Goal: Information Seeking & Learning: Check status

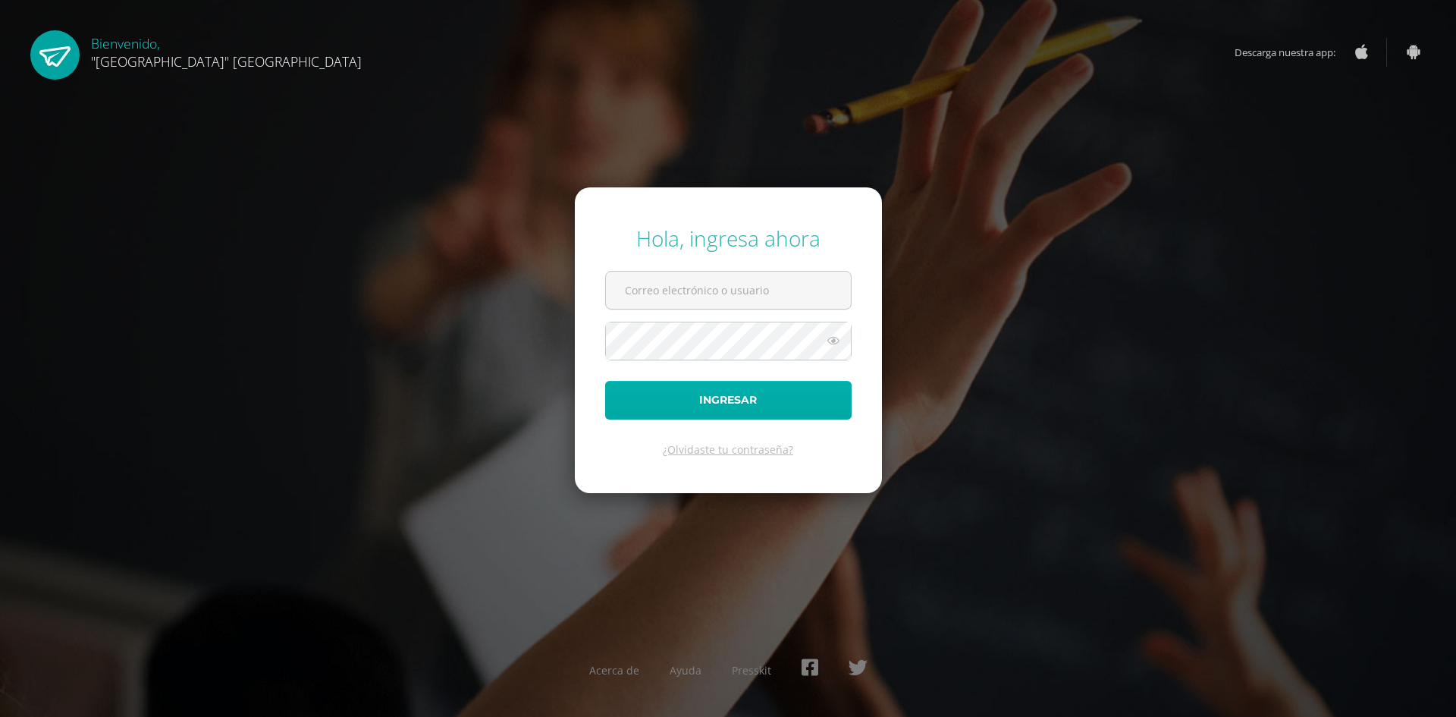
type input "24004@lasallechiquimula.edu.gt"
click at [692, 391] on button "Ingresar" at bounding box center [728, 400] width 246 height 39
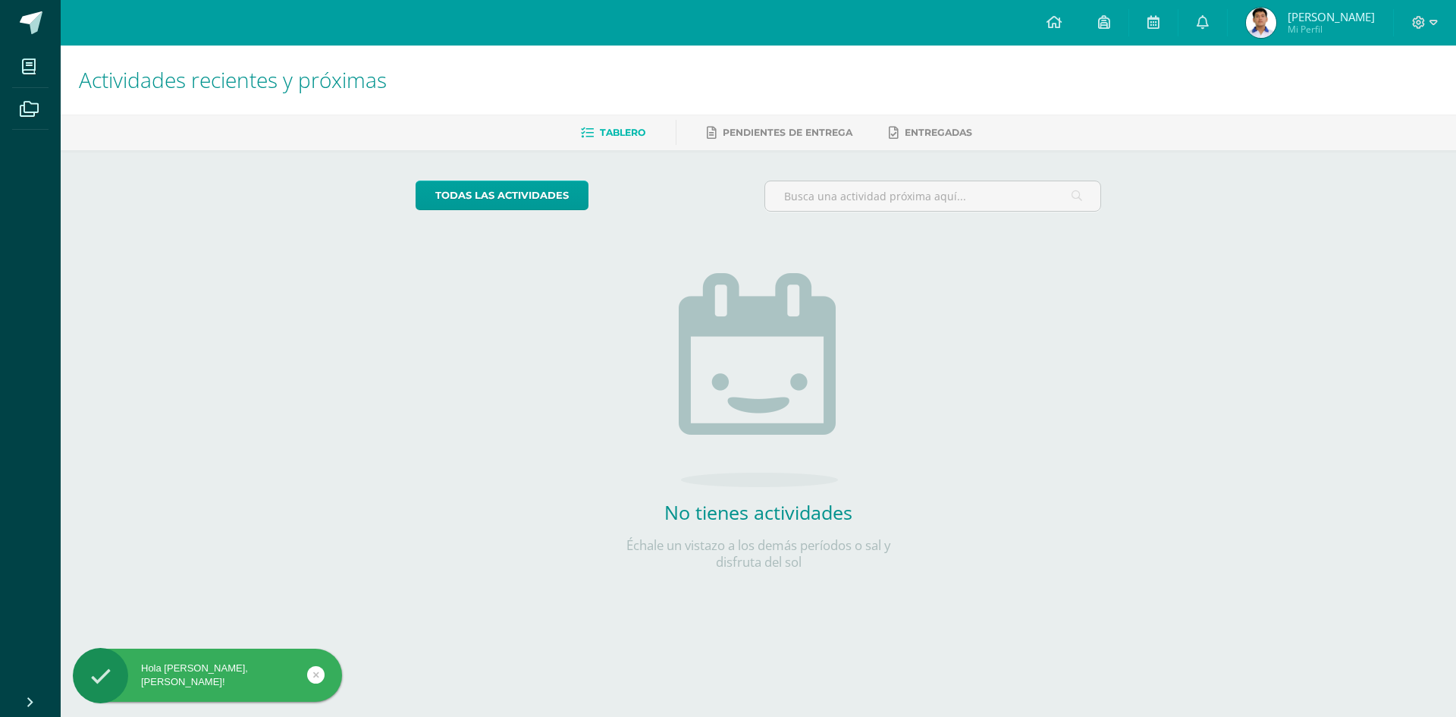
click at [1342, 8] on span "José Pablo Sebasthian Mi Perfil" at bounding box center [1310, 23] width 135 height 30
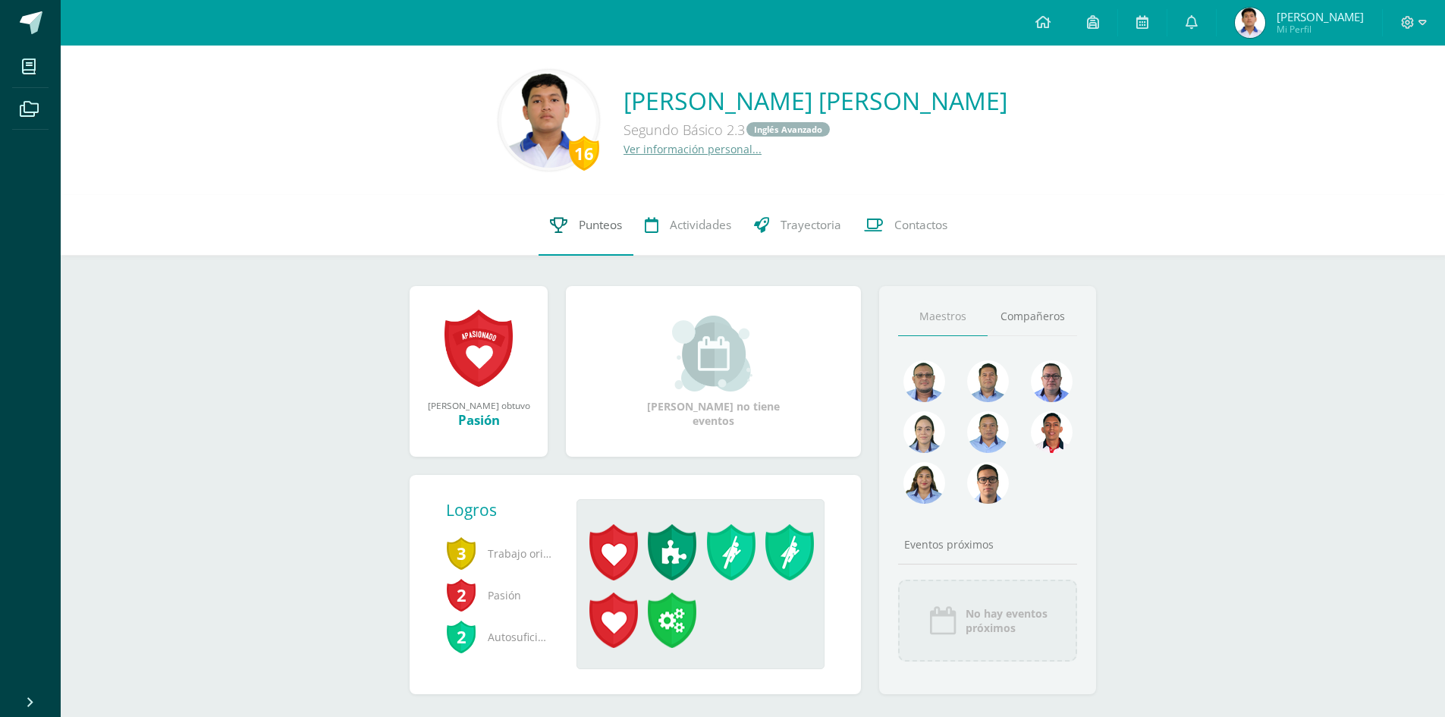
click at [582, 238] on link "Punteos" at bounding box center [585, 225] width 95 height 61
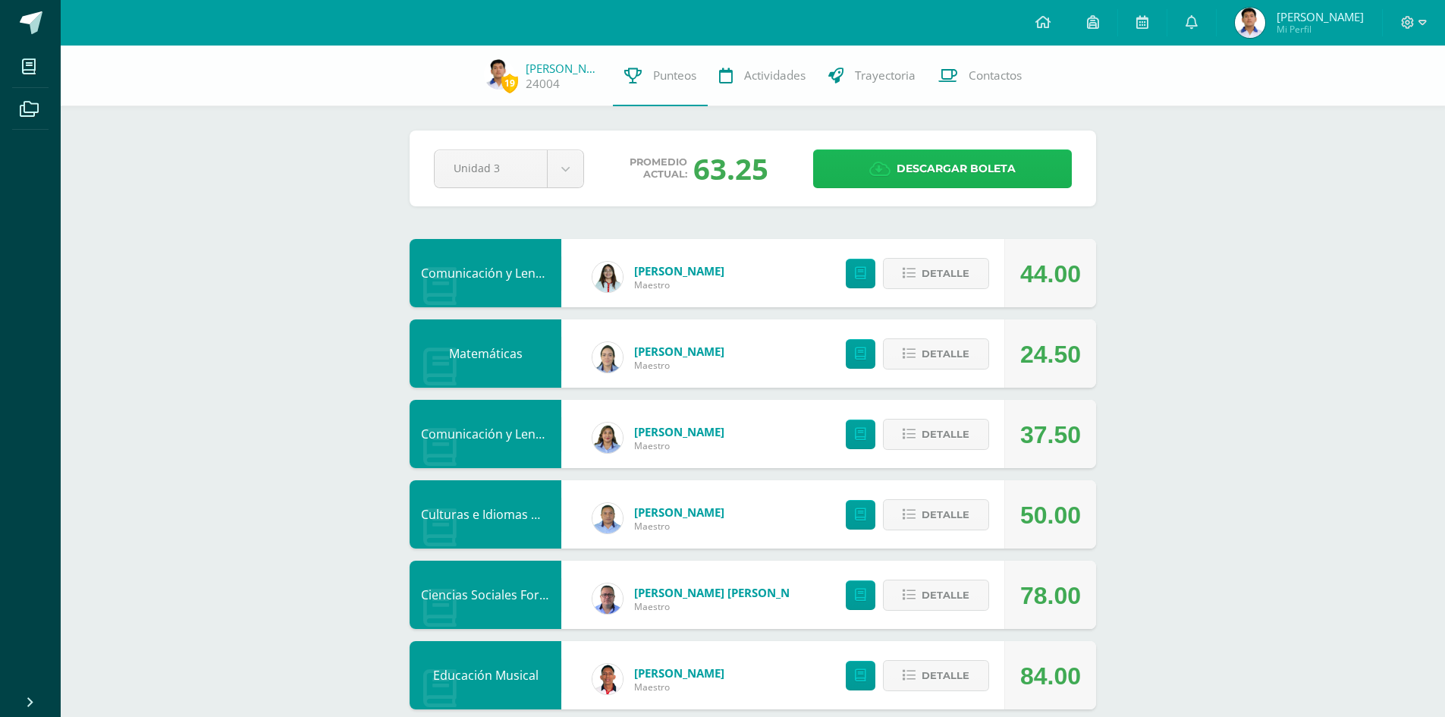
click at [941, 168] on span "Descargar boleta" at bounding box center [955, 168] width 119 height 37
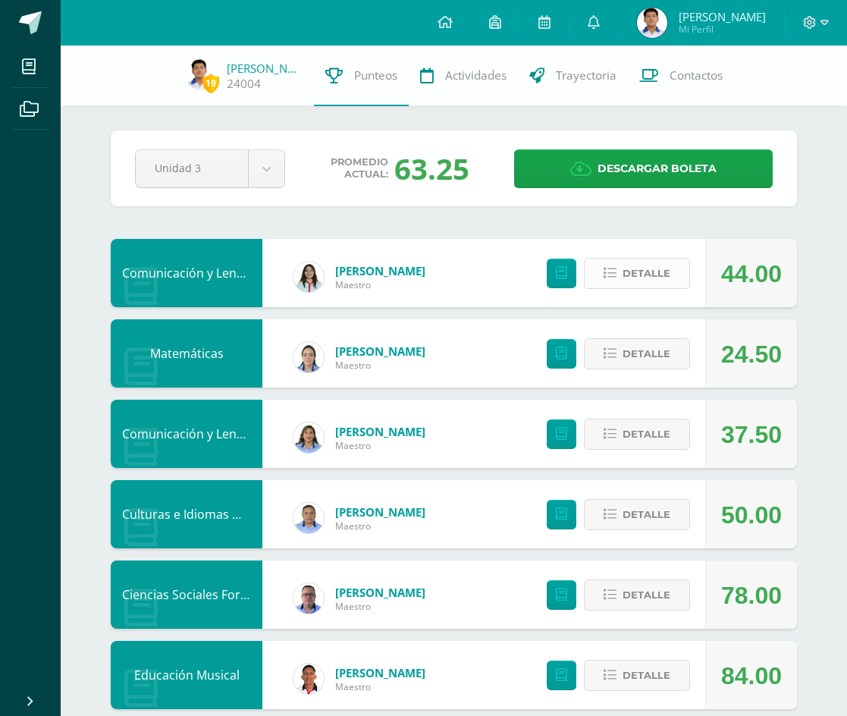
click at [623, 275] on span "Detalle" at bounding box center [647, 273] width 48 height 28
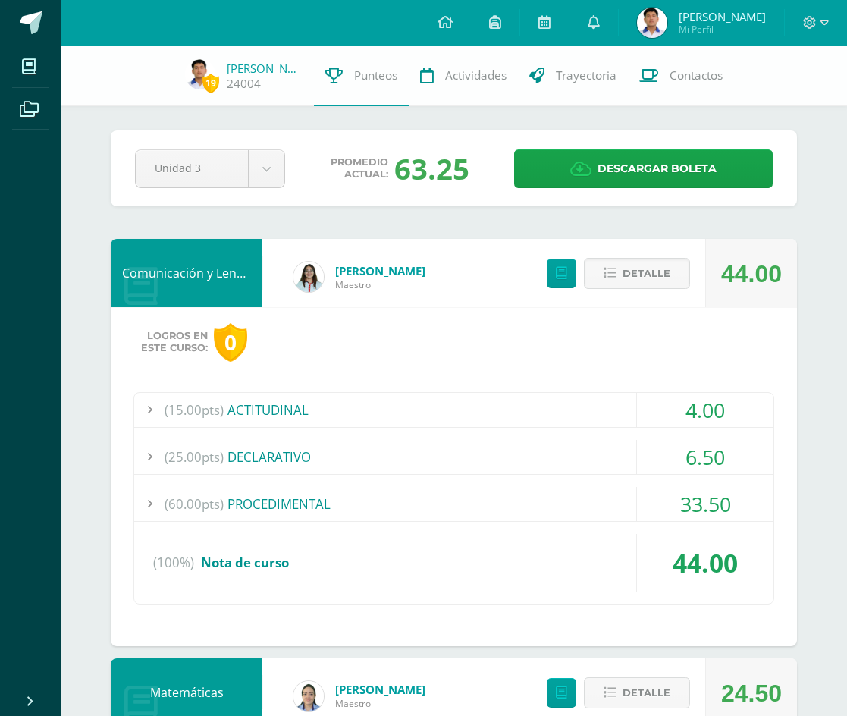
click at [623, 451] on div "6.50" at bounding box center [705, 457] width 137 height 34
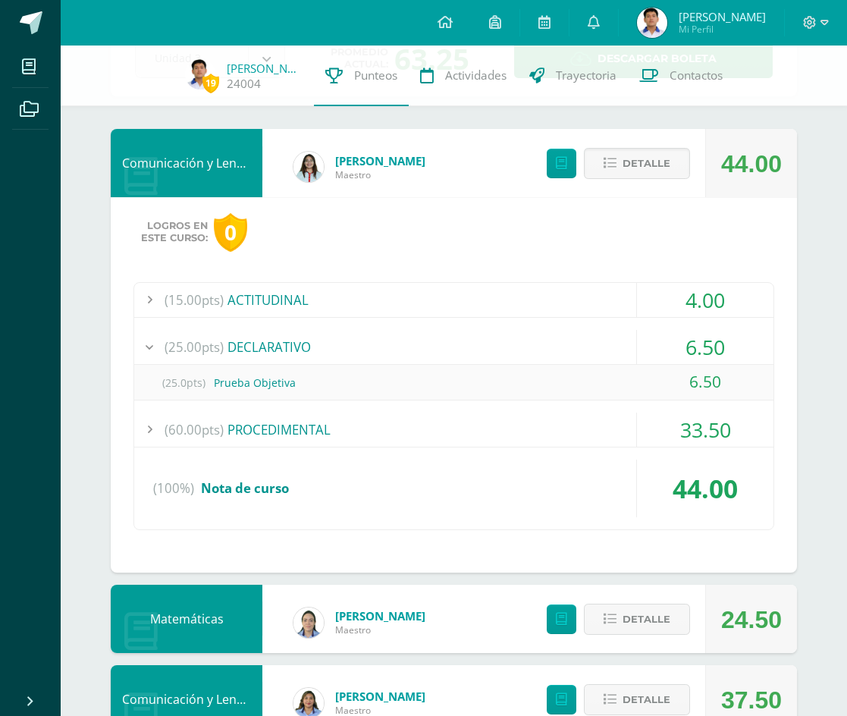
scroll to position [303, 0]
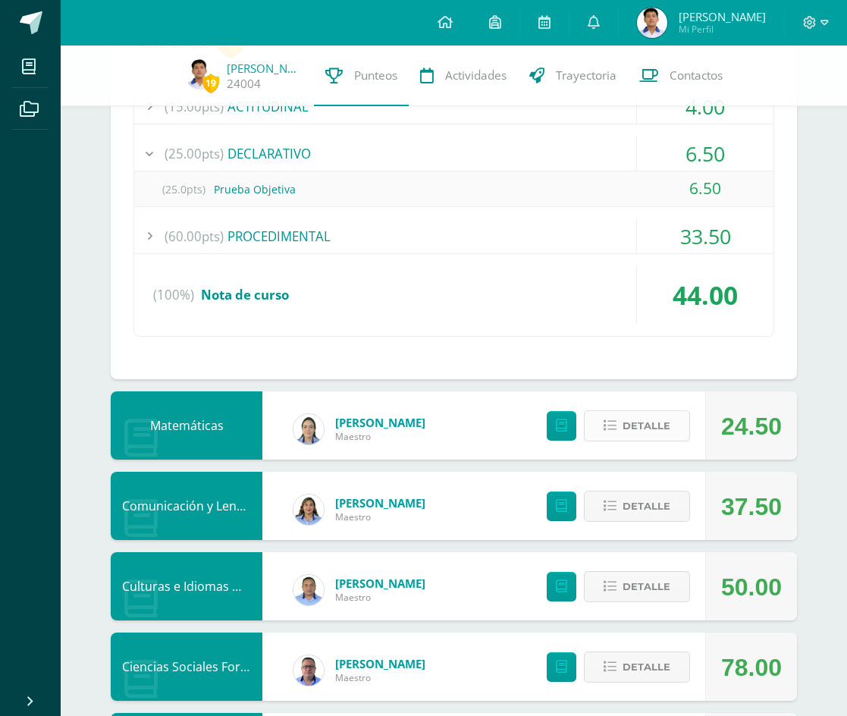
click at [620, 413] on button "Detalle" at bounding box center [637, 425] width 106 height 31
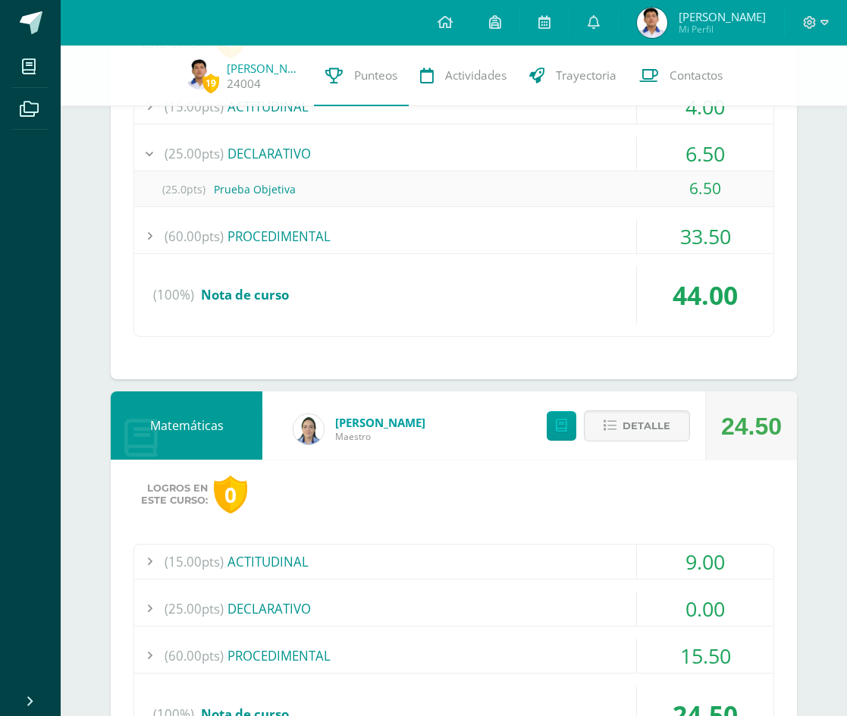
click at [623, 648] on div "15.50" at bounding box center [705, 656] width 137 height 34
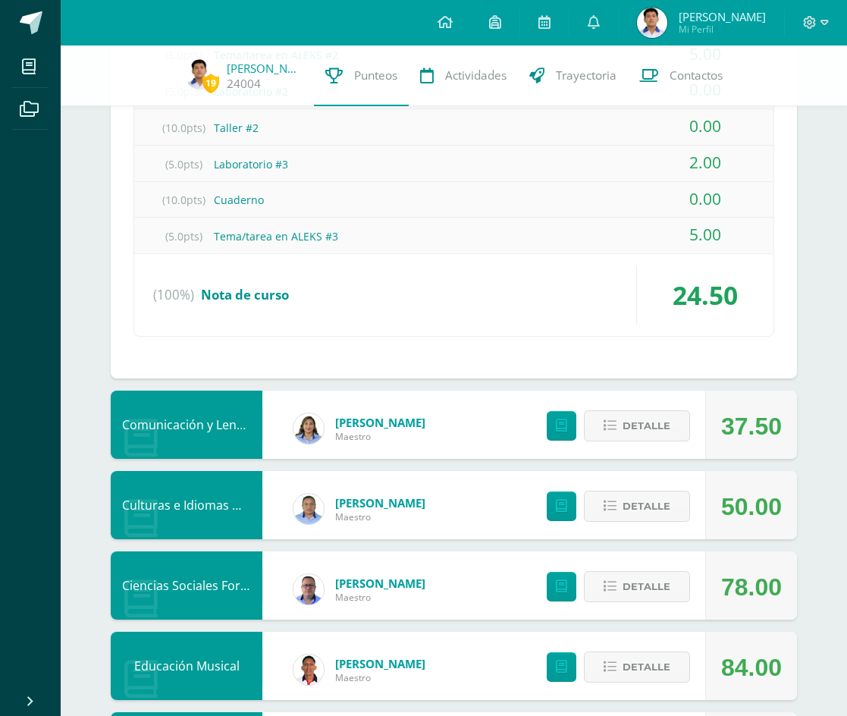
scroll to position [1062, 0]
